Goal: Use online tool/utility: Utilize a website feature to perform a specific function

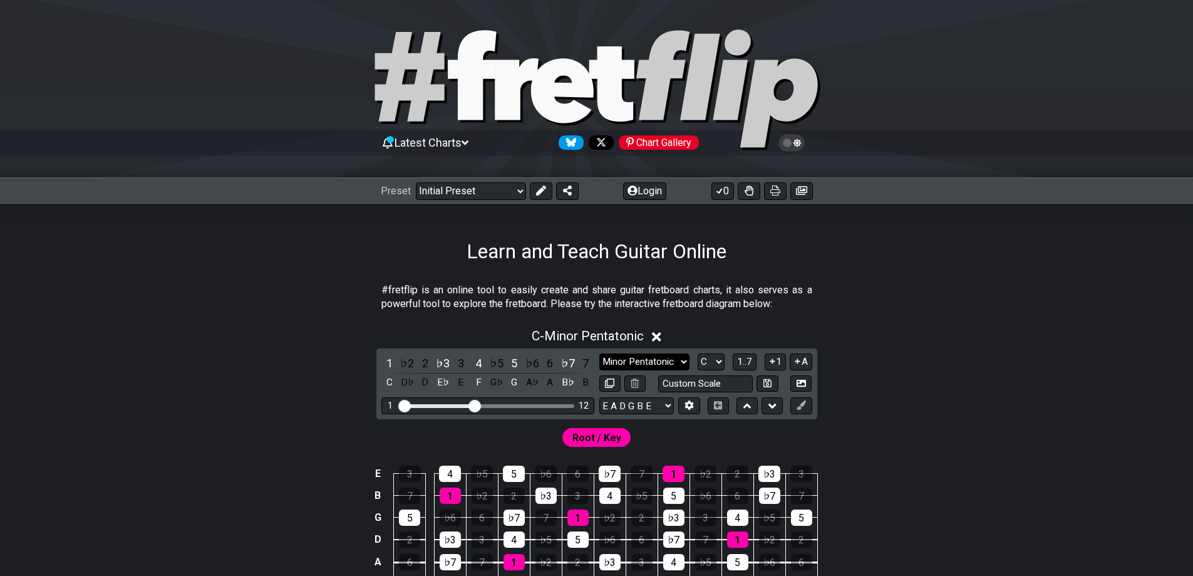
click at [657, 361] on select "Minor Pentatonic Click to edit Minor Pentatonic Major Pentatonic Minor Blues Ma…" at bounding box center [645, 361] width 90 height 17
click at [625, 398] on select "E A D G B E E A D G B E E A D G B E B E A D F♯ B A D G C E A D A D G B E E♭ A♭ …" at bounding box center [637, 405] width 75 height 17
select select "C G C F A D"
click at [600, 397] on select "E A D G B E E A D G B E E A D G B E B E A D F♯ B A D G C E A D A D G B E E♭ A♭ …" at bounding box center [637, 405] width 75 height 17
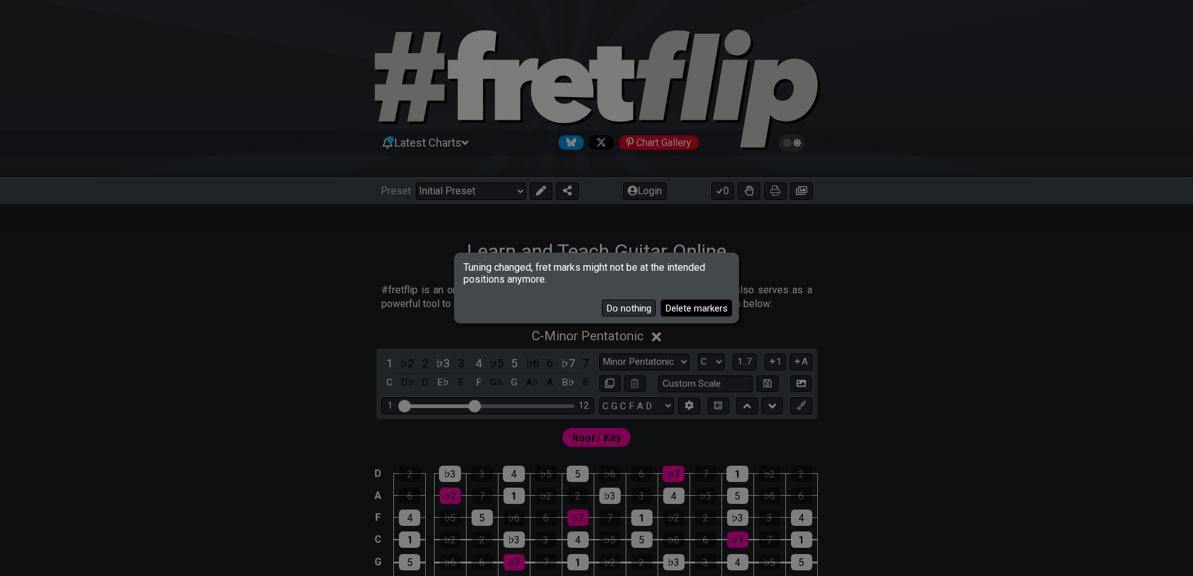
click at [683, 309] on button "Delete markers" at bounding box center [696, 307] width 71 height 17
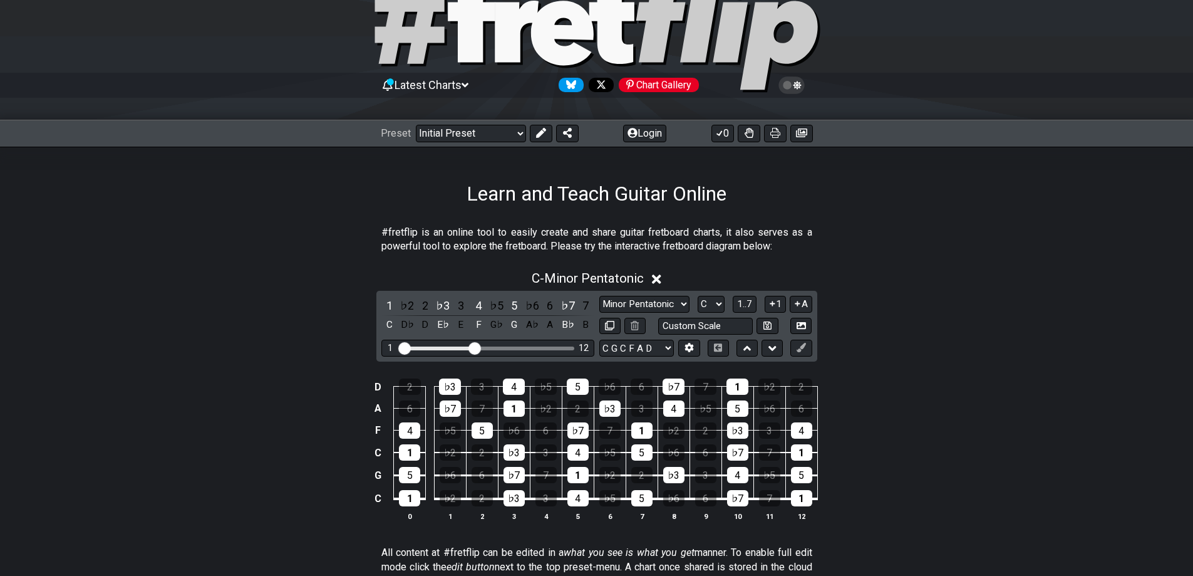
scroll to position [63, 0]
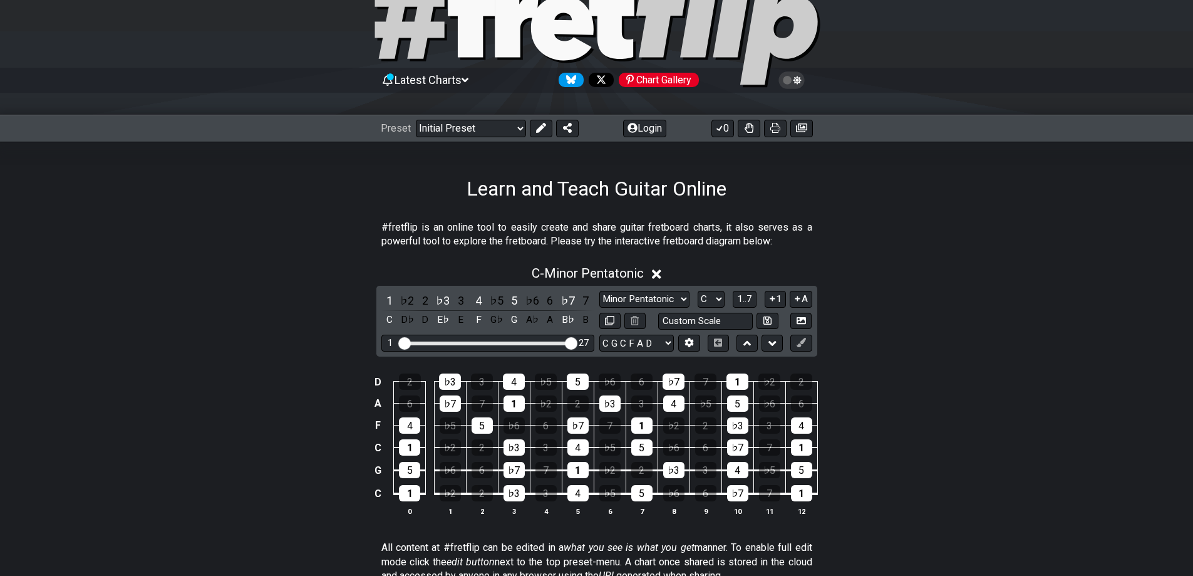
drag, startPoint x: 476, startPoint y: 346, endPoint x: 588, endPoint y: 350, distance: 112.9
click at [577, 342] on input "Visible fret range" at bounding box center [488, 342] width 178 height 0
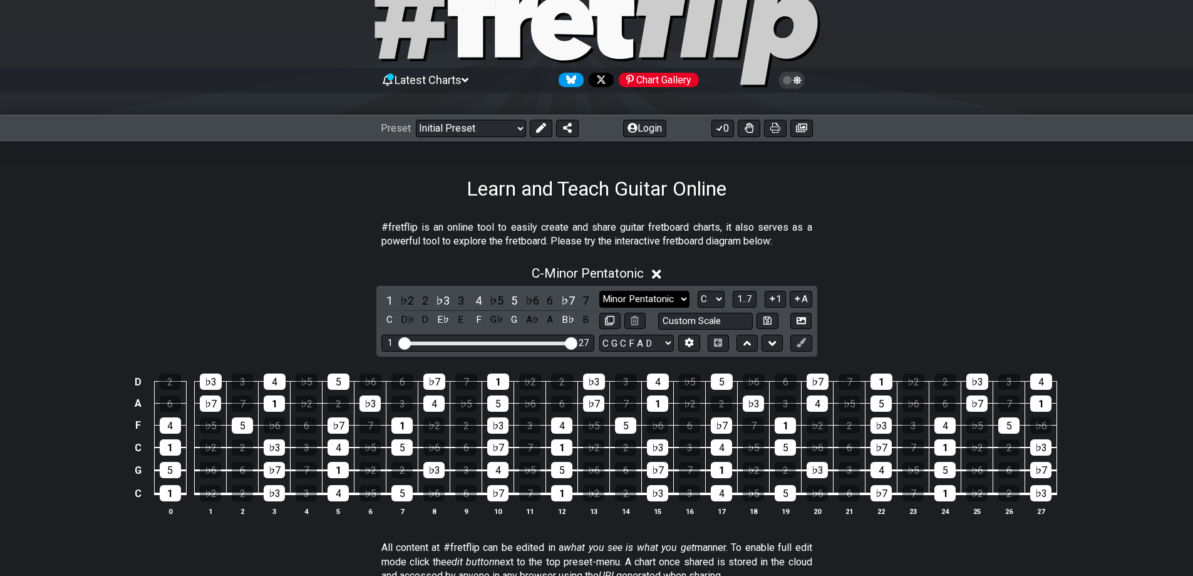
click at [652, 303] on select "Minor Pentatonic Click to edit Minor Pentatonic Major Pentatonic Minor Blues Ma…" at bounding box center [645, 299] width 90 height 17
click at [600, 291] on select "Minor Pentatonic Click to edit Minor Pentatonic Major Pentatonic Minor Blues Ma…" at bounding box center [645, 299] width 90 height 17
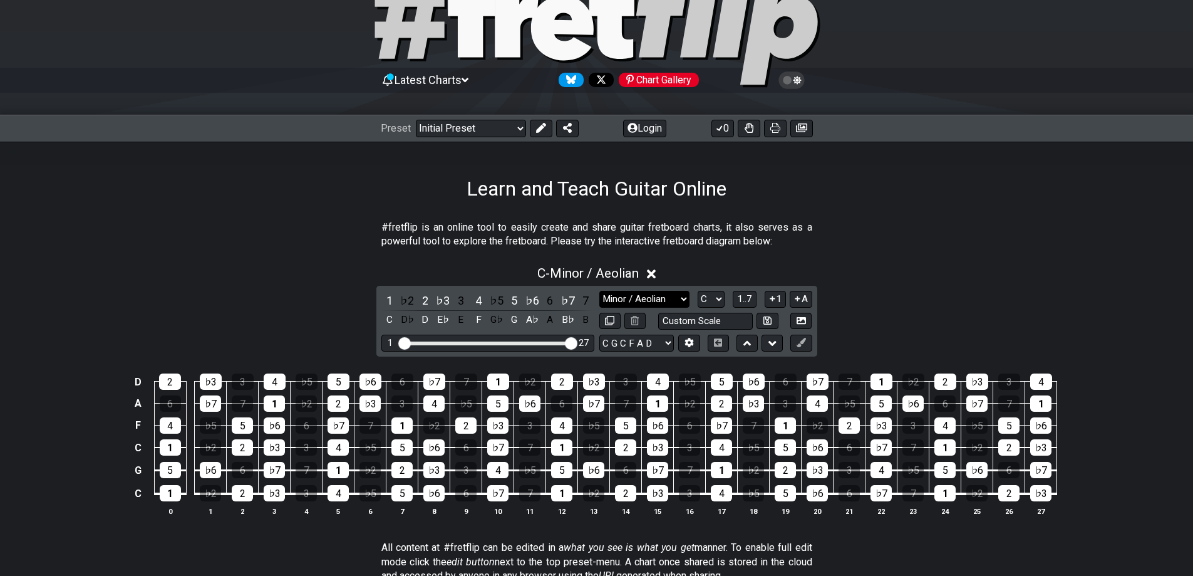
click at [651, 296] on select "Minor Pentatonic Click to edit Minor Pentatonic Major Pentatonic Minor Blues Ma…" at bounding box center [645, 299] width 90 height 17
select select "Major / [PERSON_NAME]"
click at [600, 291] on select "Minor Pentatonic Click to edit Minor Pentatonic Major Pentatonic Minor Blues Ma…" at bounding box center [645, 299] width 90 height 17
